Goal: Information Seeking & Learning: Learn about a topic

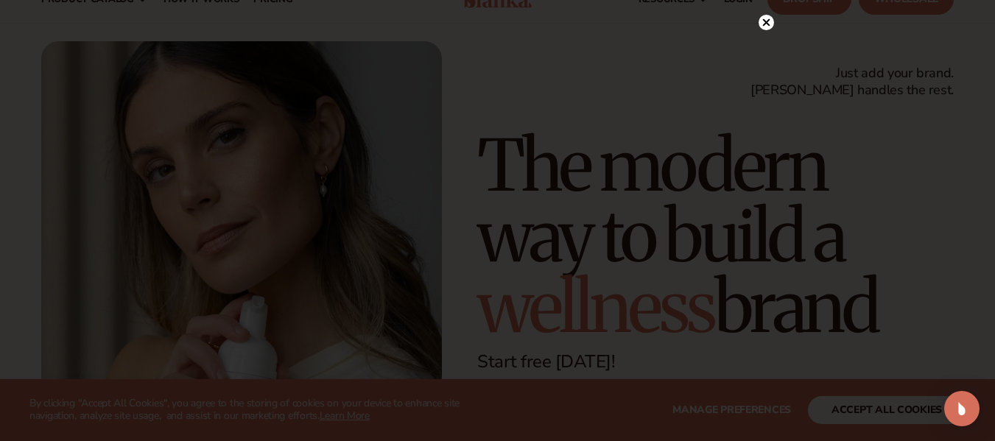
scroll to position [74, 0]
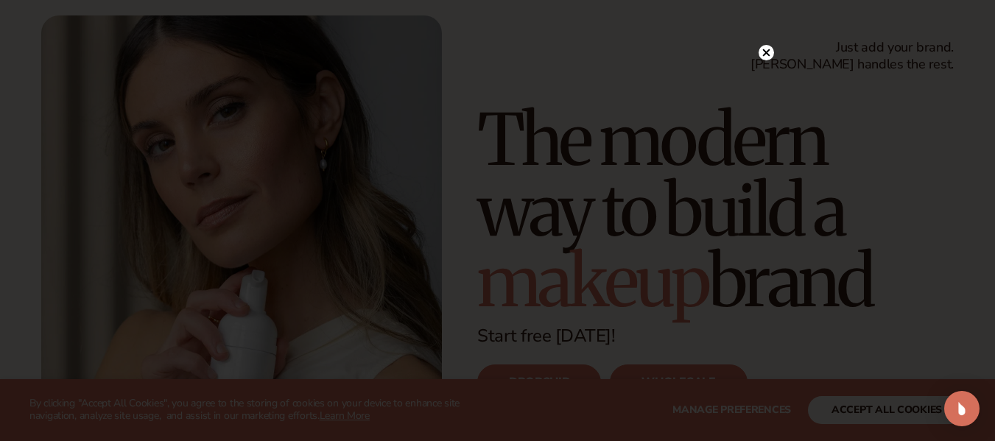
click at [765, 51] on circle at bounding box center [766, 52] width 15 height 15
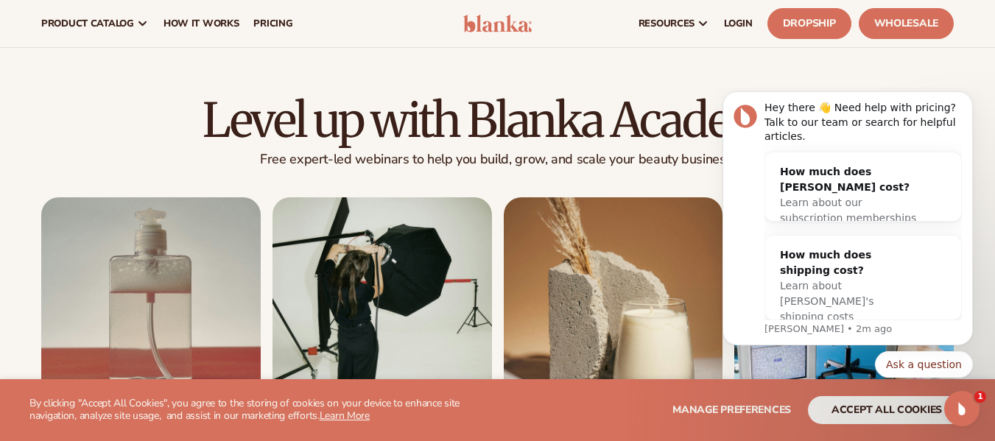
scroll to position [0, 0]
click at [965, 100] on icon "Dismiss notification" at bounding box center [969, 96] width 8 height 8
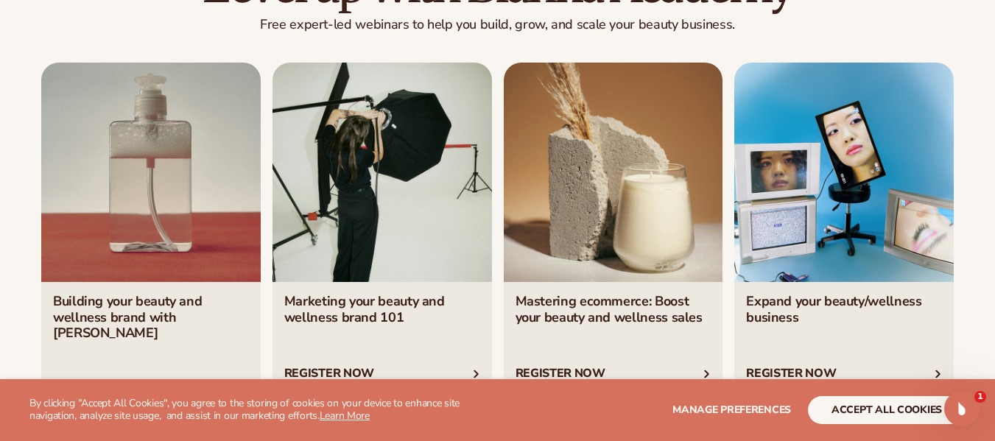
scroll to position [5155, 0]
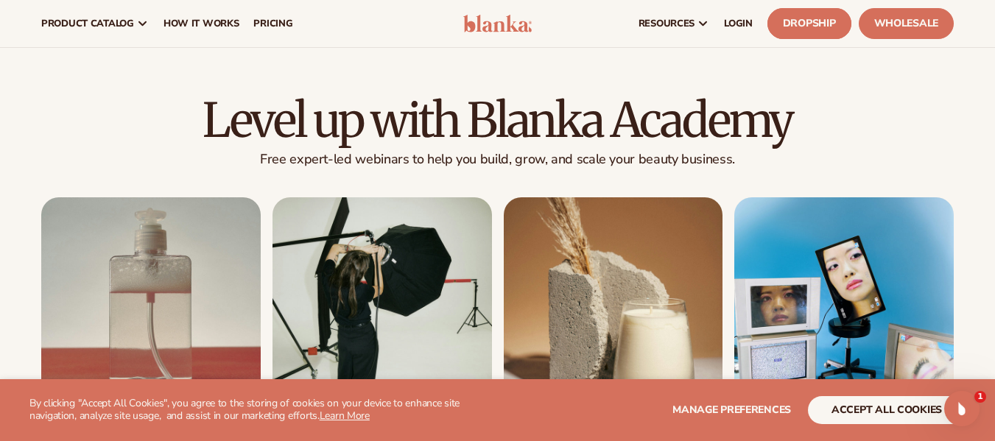
click at [787, 24] on link "Dropship" at bounding box center [809, 23] width 84 height 31
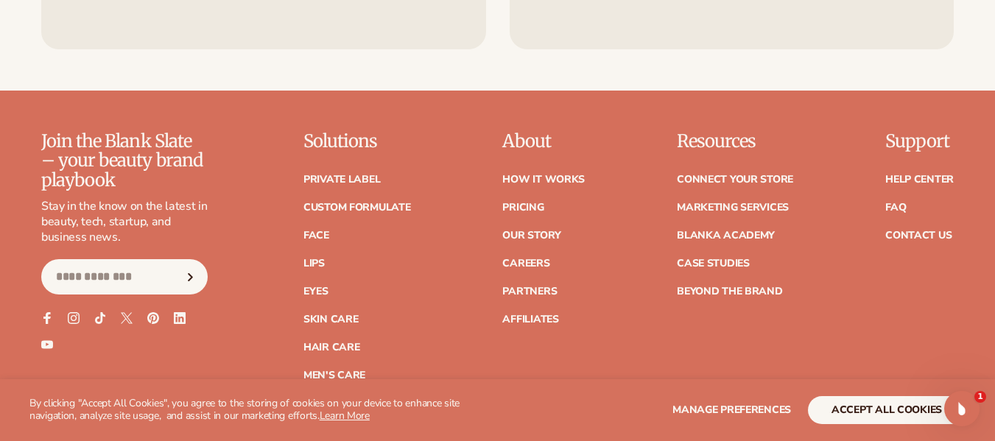
scroll to position [6039, 0]
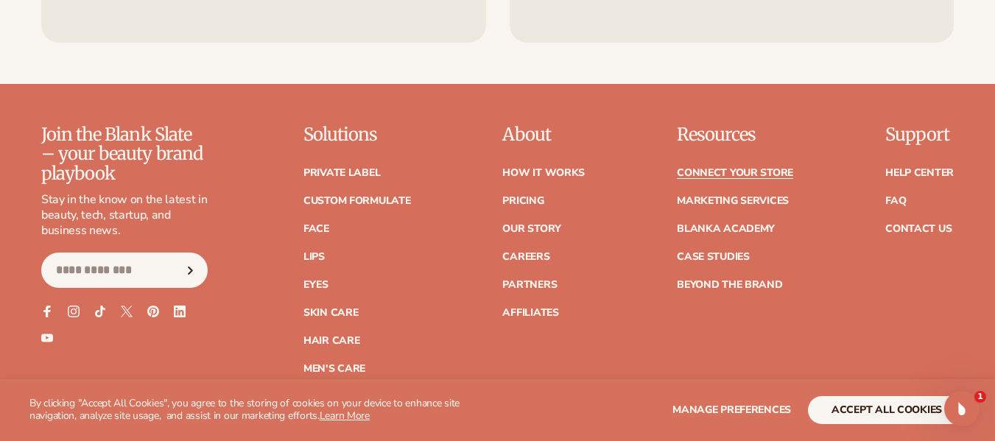
click at [731, 168] on link "Connect your store" at bounding box center [735, 173] width 116 height 10
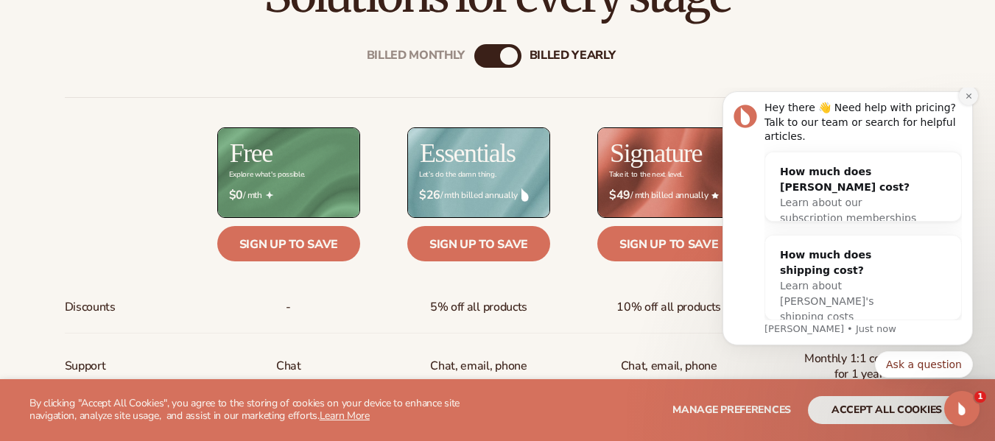
click at [970, 98] on icon "Dismiss notification" at bounding box center [967, 95] width 5 height 5
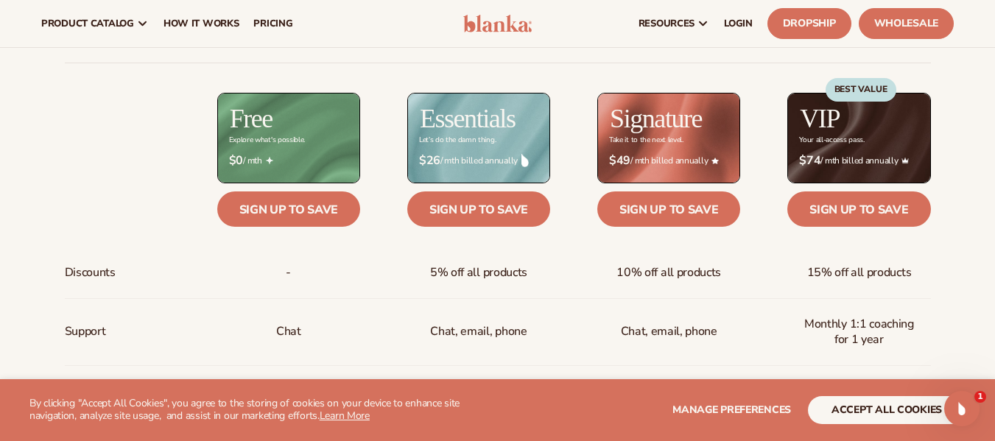
scroll to position [516, 0]
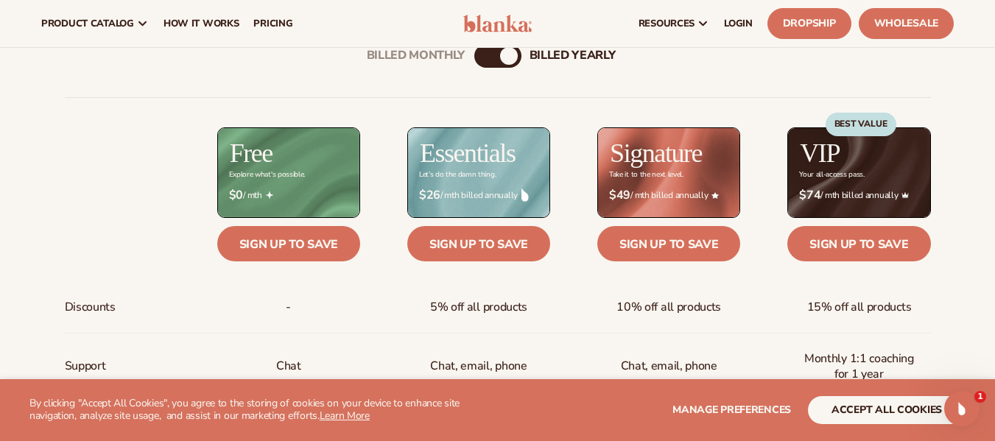
click at [546, 32] on header "Cart product catalog The Lab by Blanka" at bounding box center [497, 23] width 995 height 47
click at [485, 54] on div "Billed Monthly" at bounding box center [483, 56] width 18 height 18
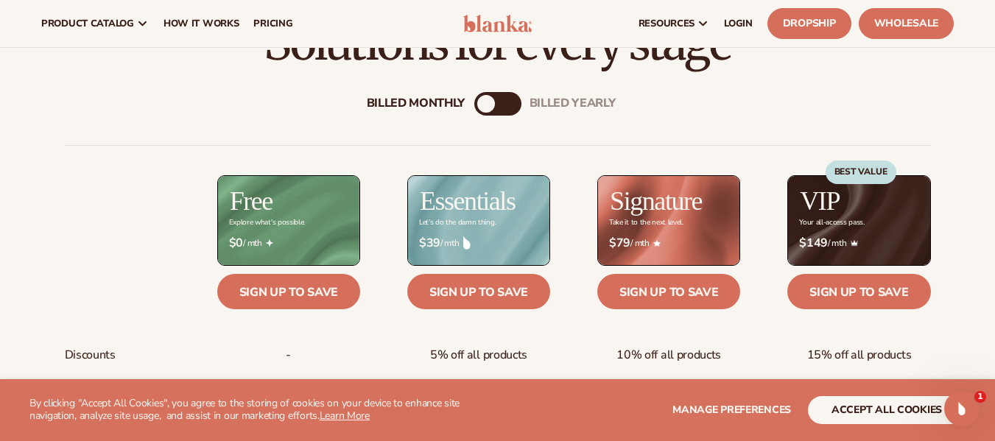
scroll to position [442, 0]
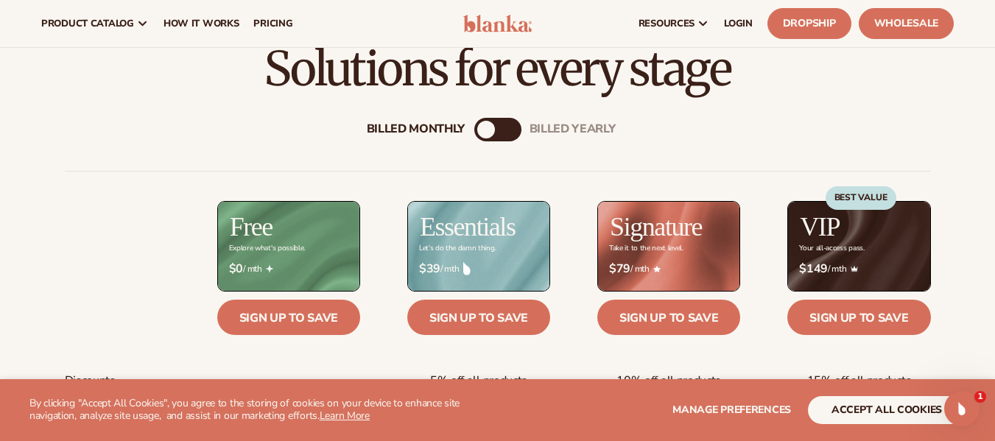
click at [512, 127] on div "billed Yearly" at bounding box center [513, 130] width 18 height 18
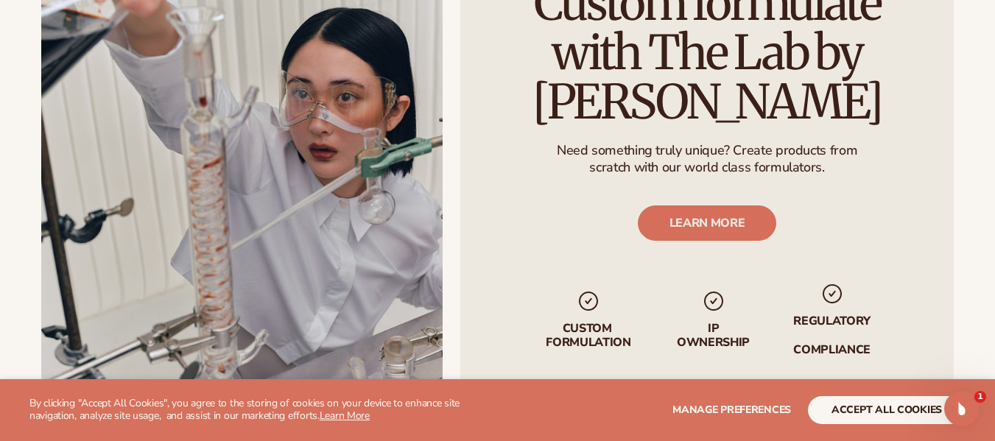
scroll to position [1915, 0]
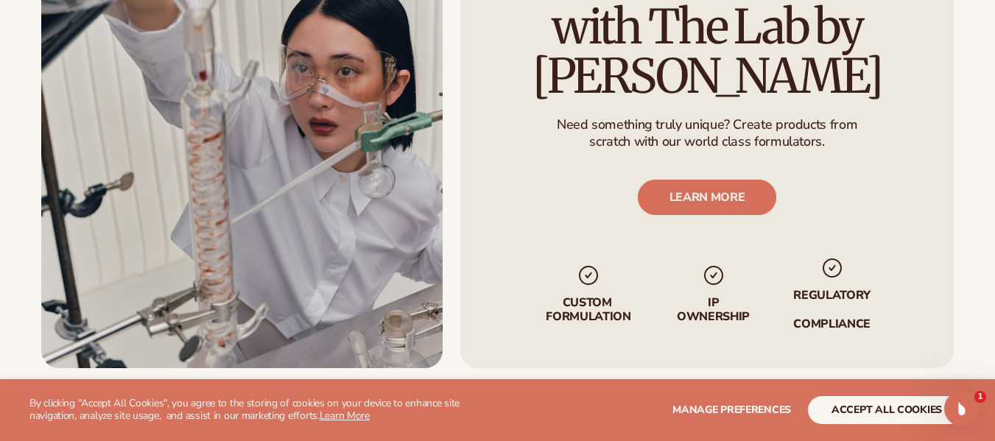
click at [697, 192] on link "LEARN MORE" at bounding box center [707, 197] width 139 height 35
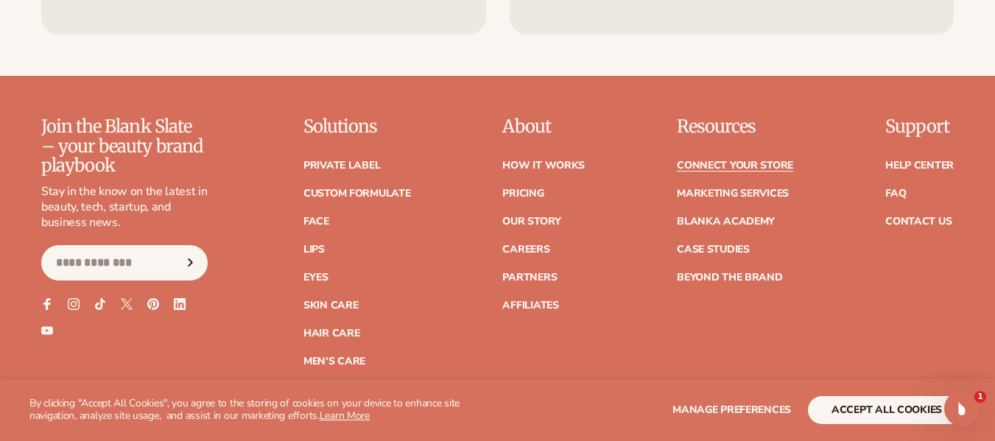
scroll to position [1915, 0]
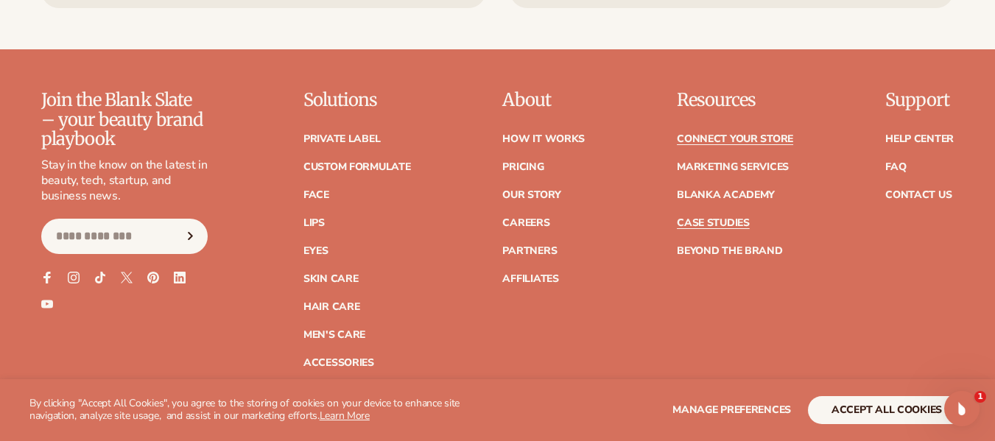
click at [708, 227] on link "Case Studies" at bounding box center [713, 223] width 73 height 10
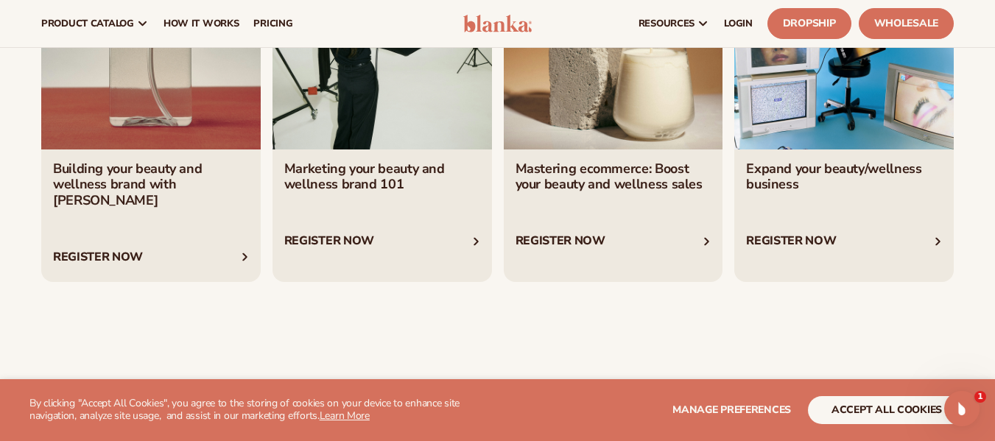
scroll to position [1694, 0]
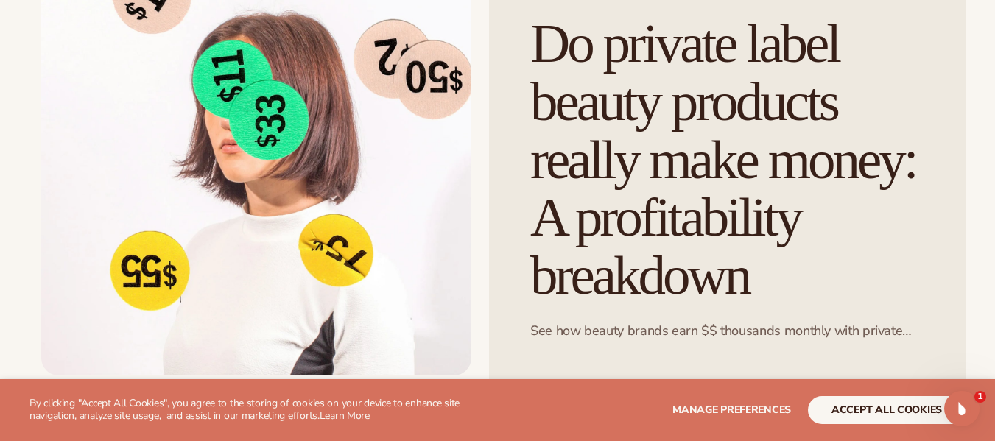
scroll to position [221, 0]
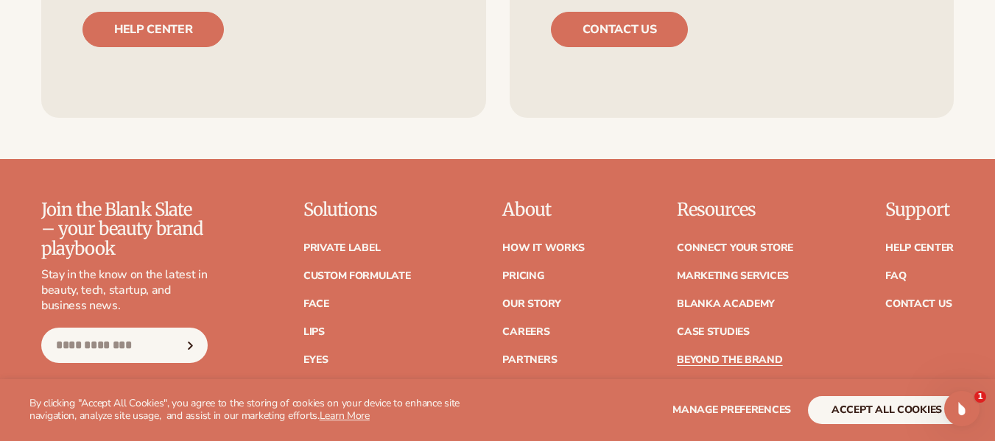
scroll to position [4050, 0]
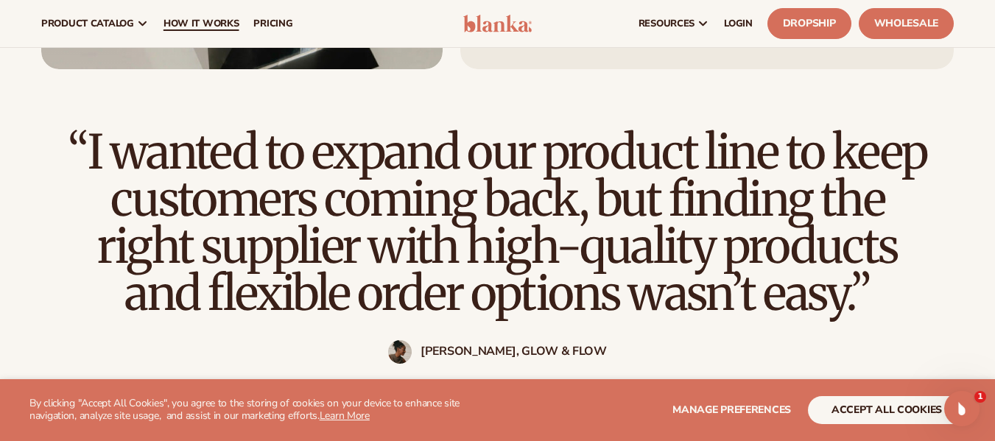
scroll to position [810, 0]
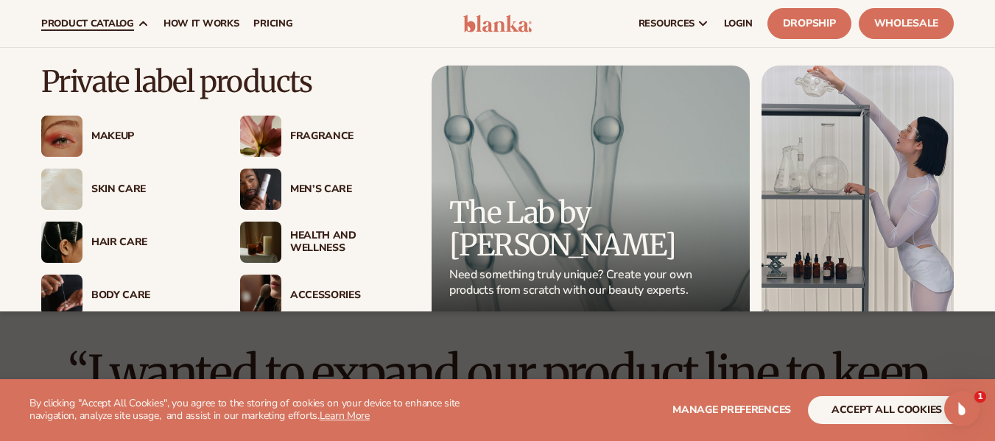
click at [128, 130] on div "Makeup" at bounding box center [150, 136] width 119 height 13
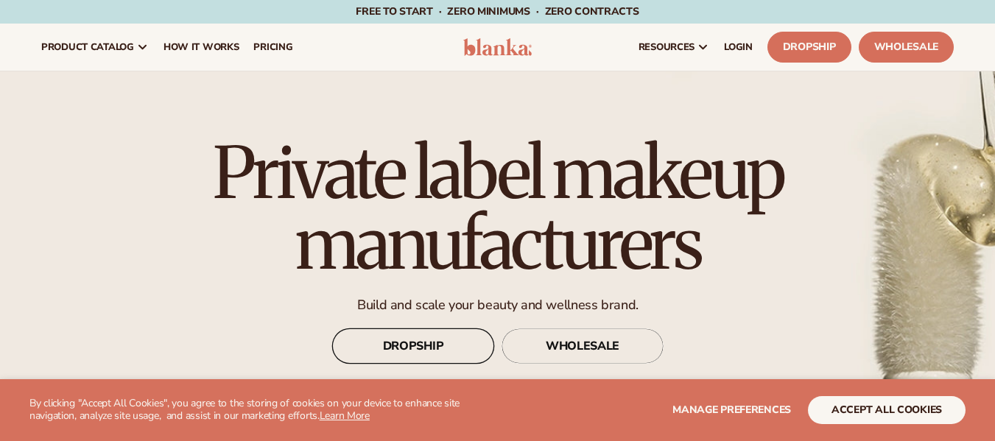
click at [424, 340] on link "DROPSHIP" at bounding box center [413, 345] width 162 height 35
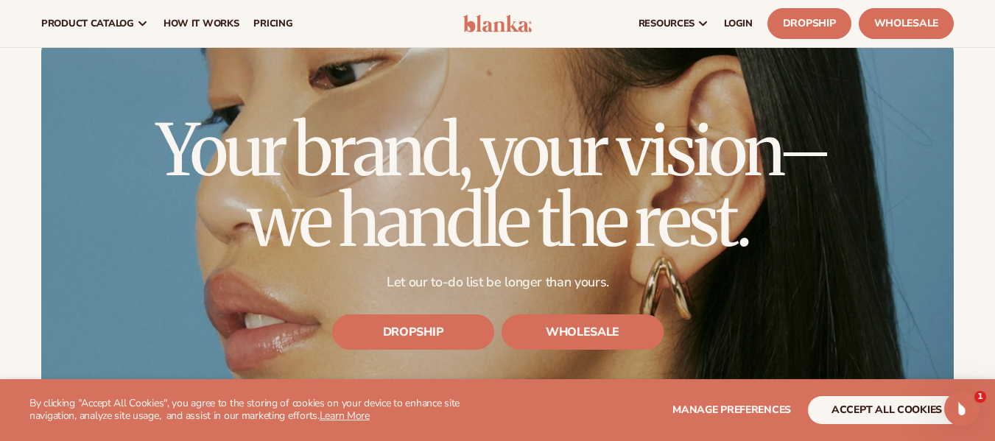
scroll to position [3977, 0]
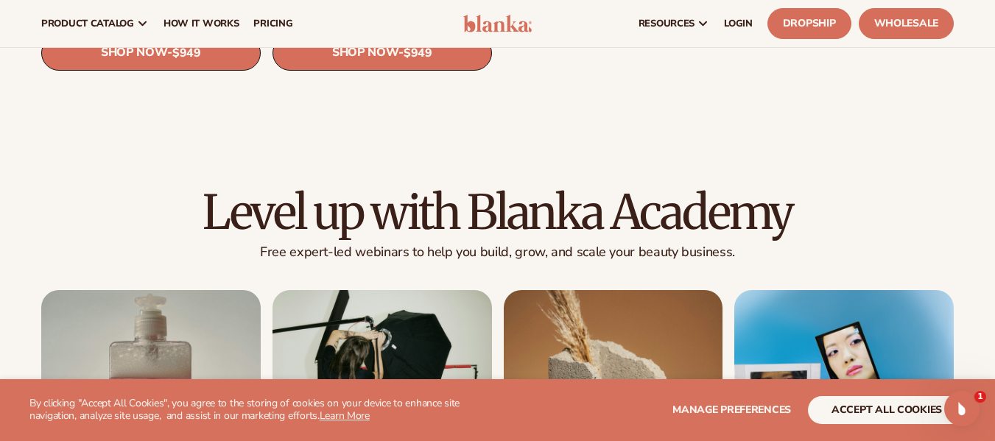
scroll to position [2086, 0]
